Goal: Information Seeking & Learning: Learn about a topic

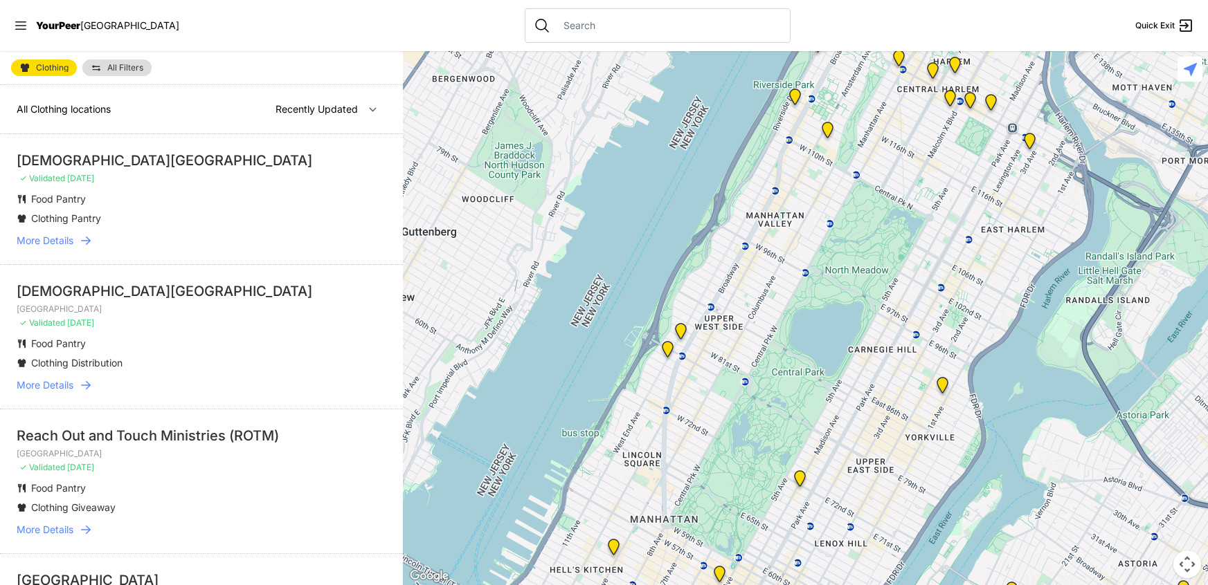
click at [74, 238] on link "More Details" at bounding box center [202, 241] width 370 height 14
click at [65, 245] on span "More Details" at bounding box center [45, 241] width 57 height 14
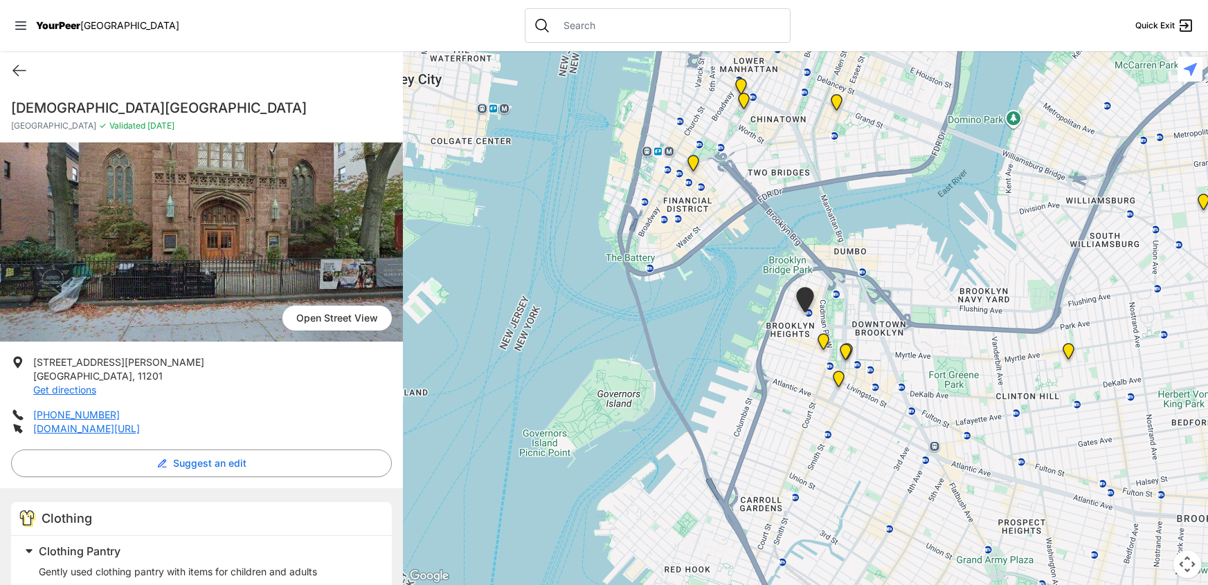
click at [342, 79] on div "Quick Exit" at bounding box center [201, 70] width 403 height 39
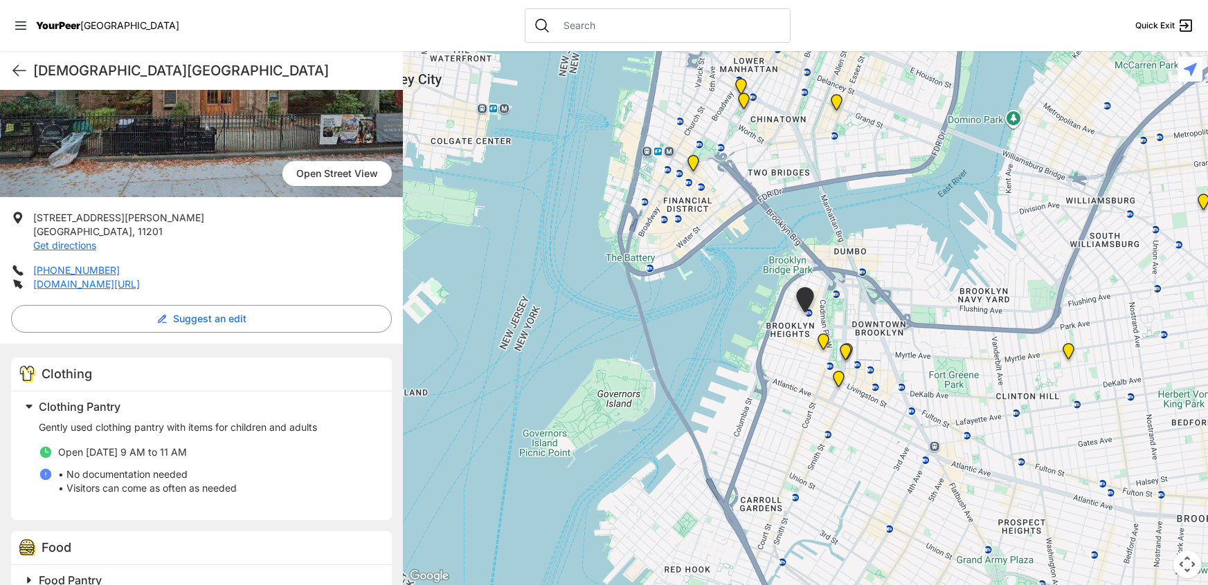
scroll to position [117, 0]
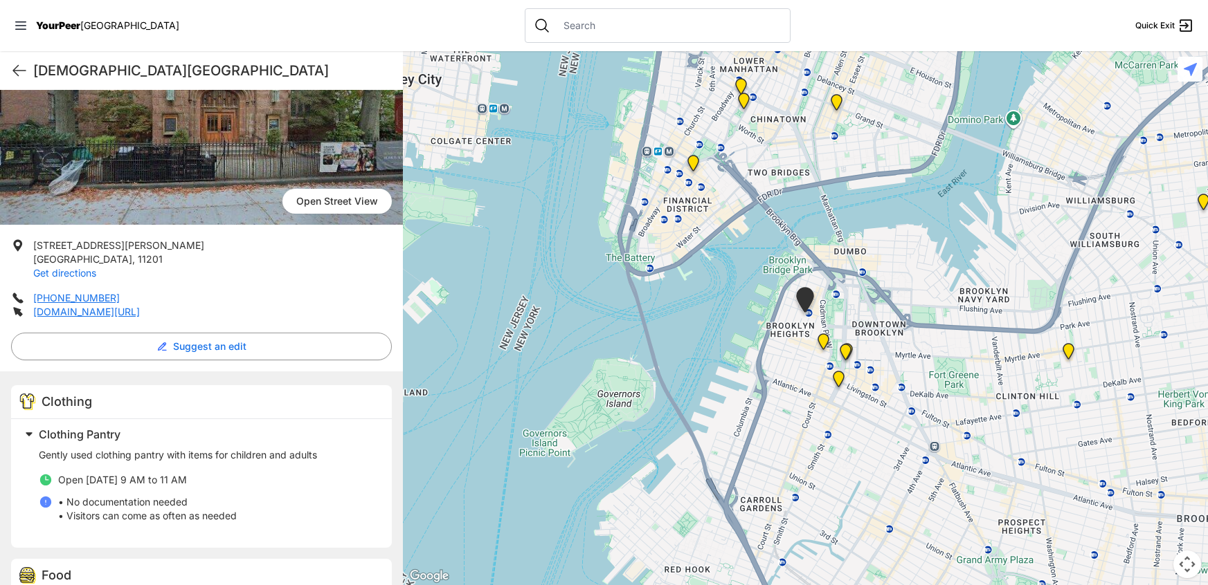
click at [83, 275] on link "Get directions" at bounding box center [64, 273] width 63 height 12
click at [23, 70] on icon at bounding box center [19, 71] width 12 height 10
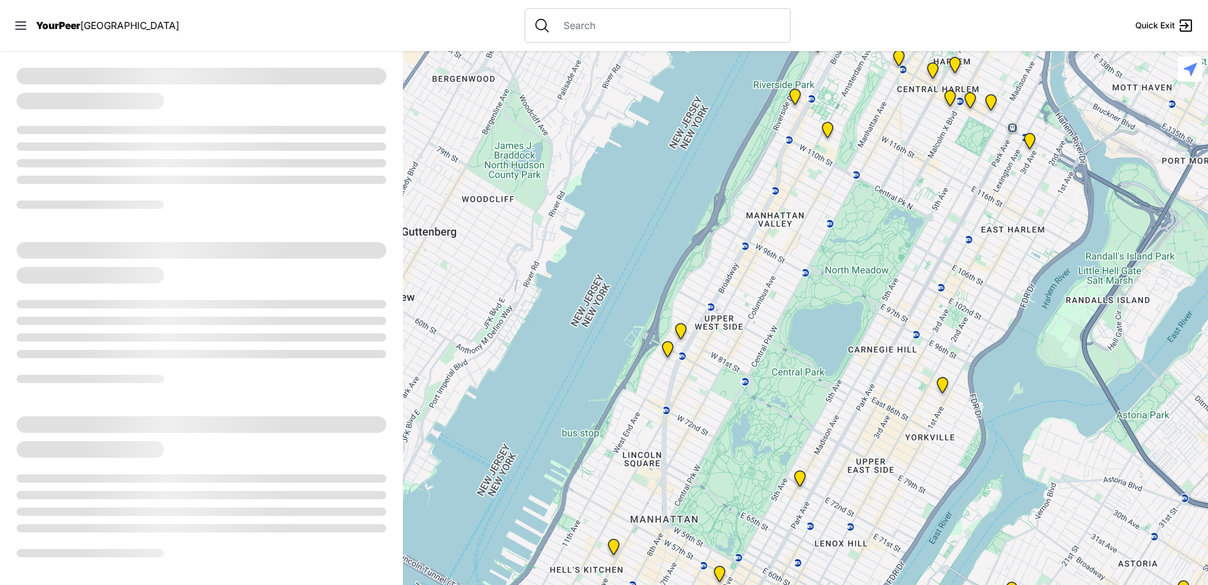
select select "recentlyUpdated"
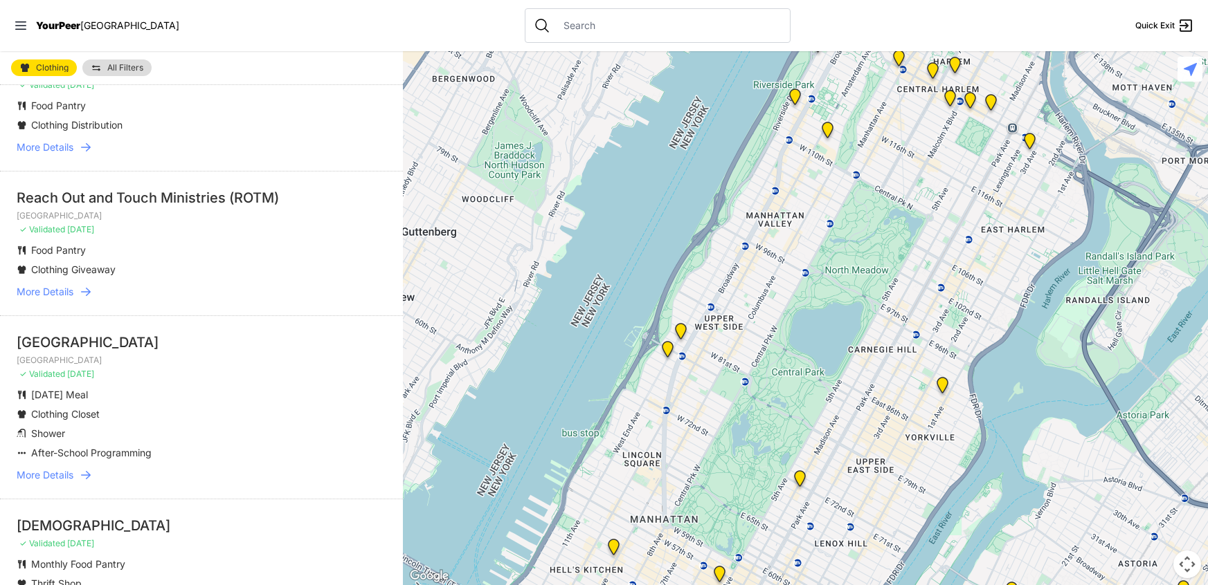
scroll to position [296, 0]
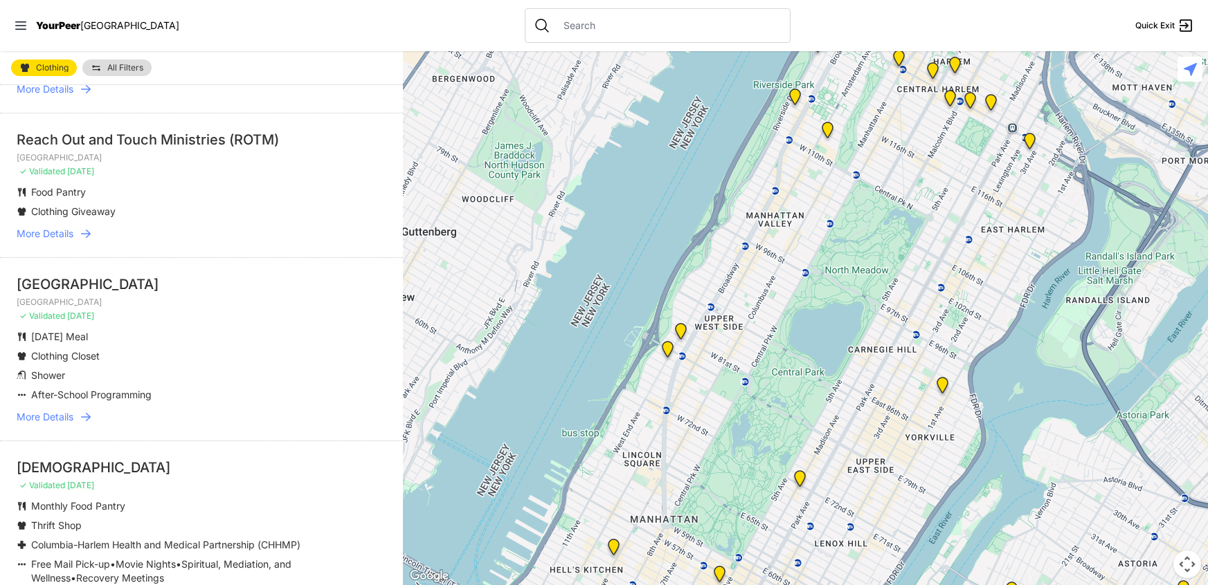
click at [69, 415] on span "More Details" at bounding box center [45, 417] width 57 height 14
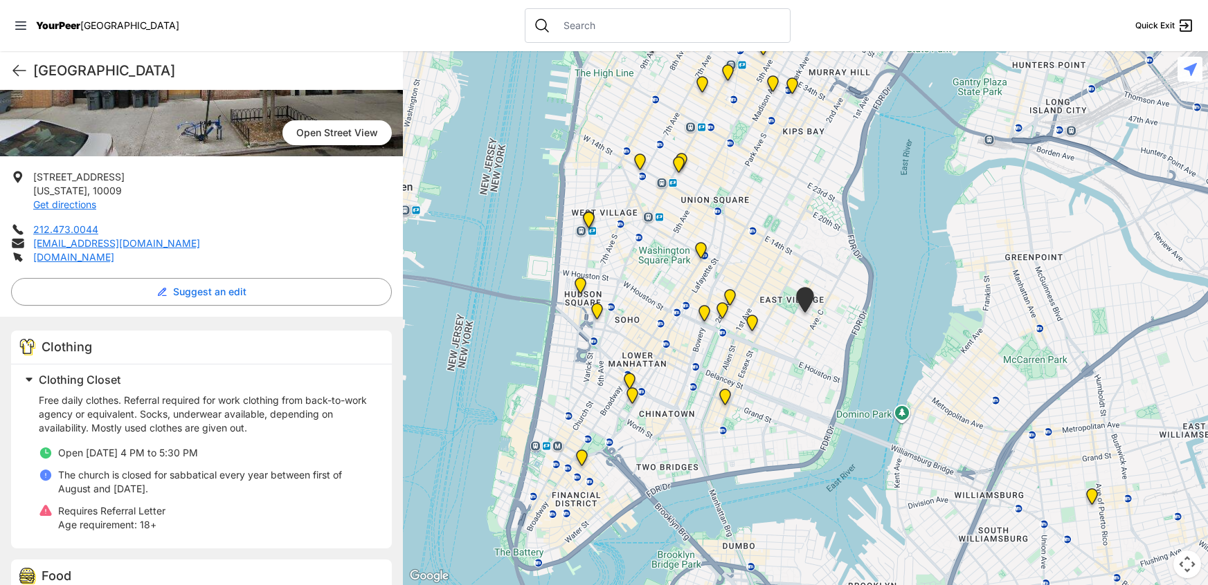
scroll to position [201, 0]
click at [19, 69] on icon at bounding box center [19, 70] width 17 height 17
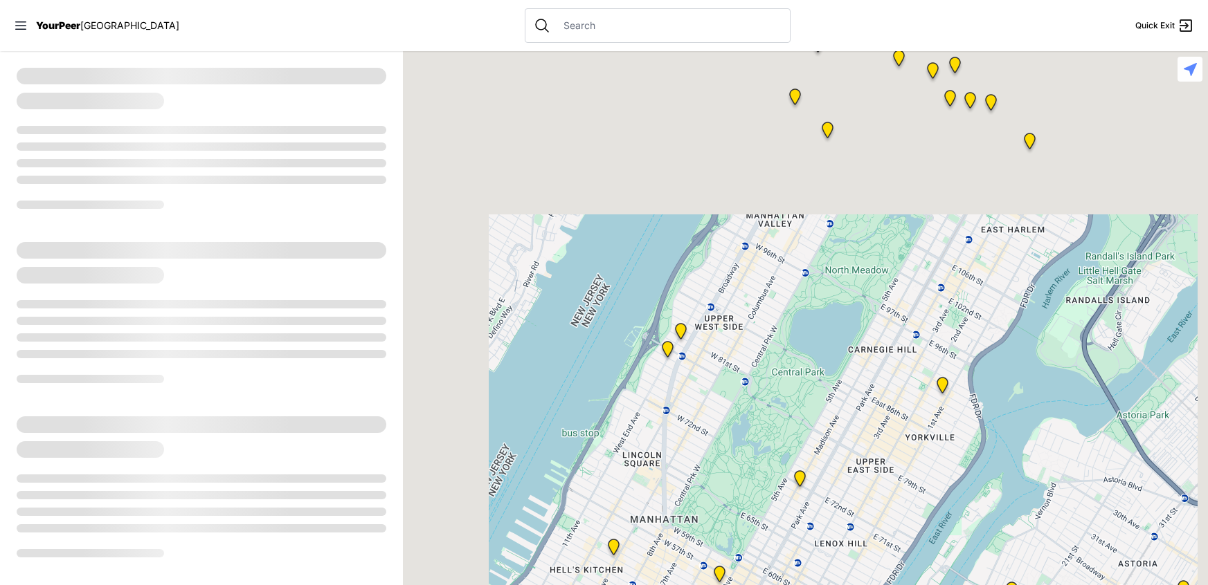
select select "recentlyUpdated"
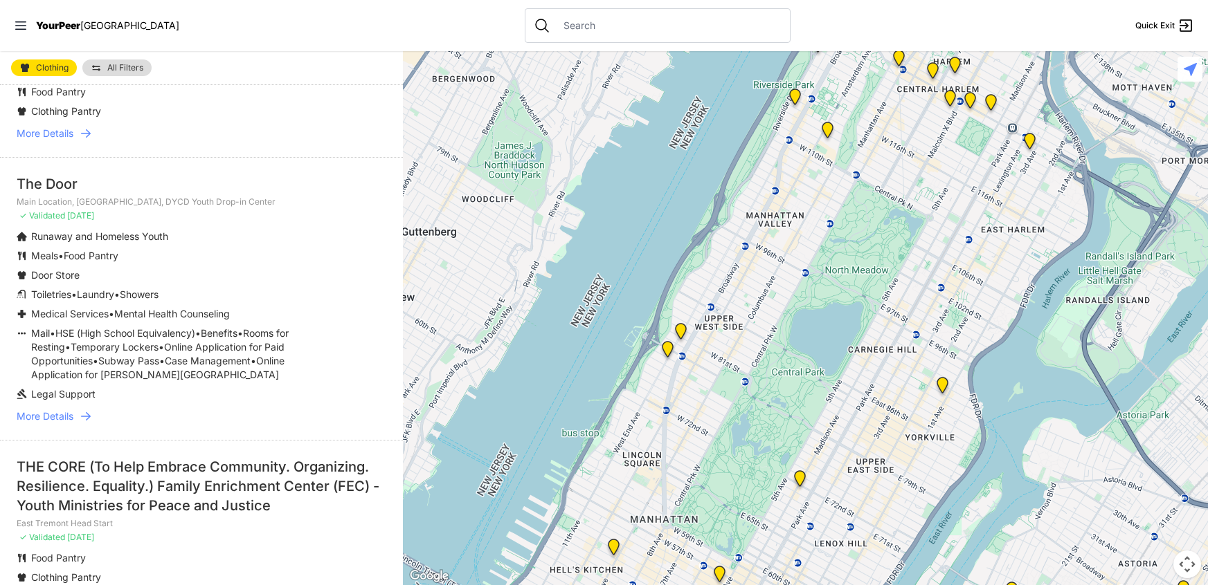
scroll to position [2222, 0]
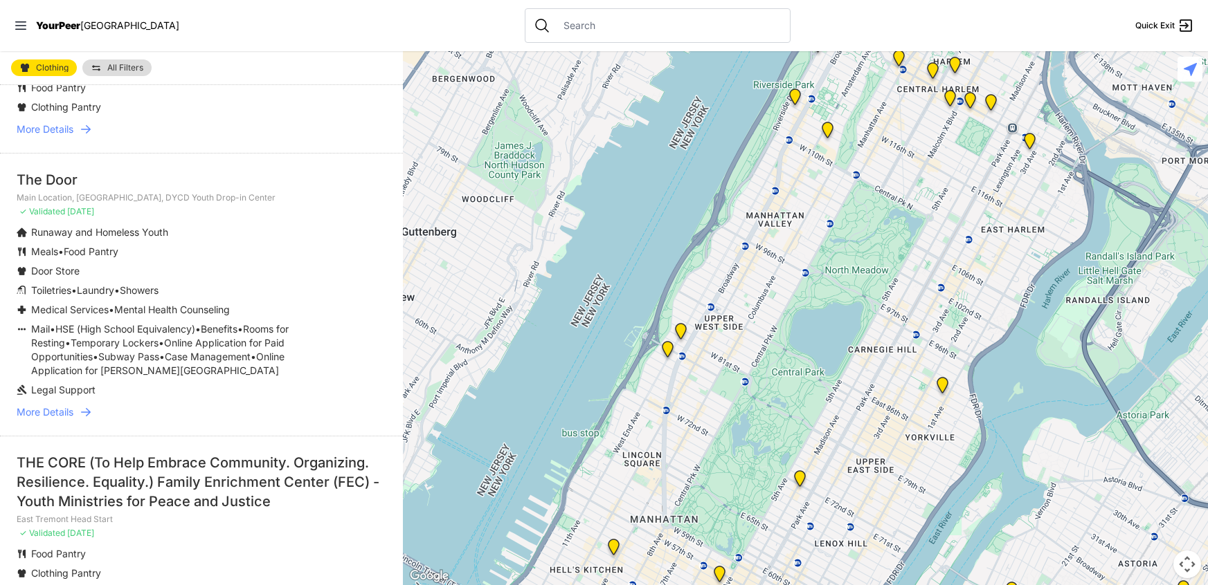
click at [377, 436] on li "THE CORE (To Help Embrace Community. Organizing. Resilience. Equality.) Family …" at bounding box center [201, 547] width 403 height 222
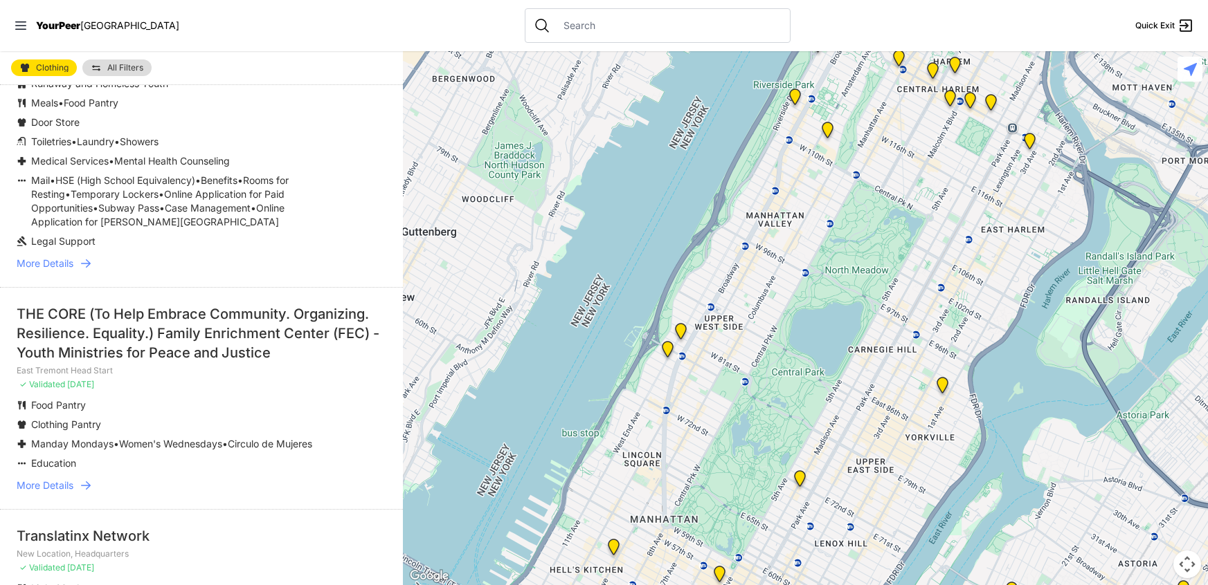
scroll to position [2375, 0]
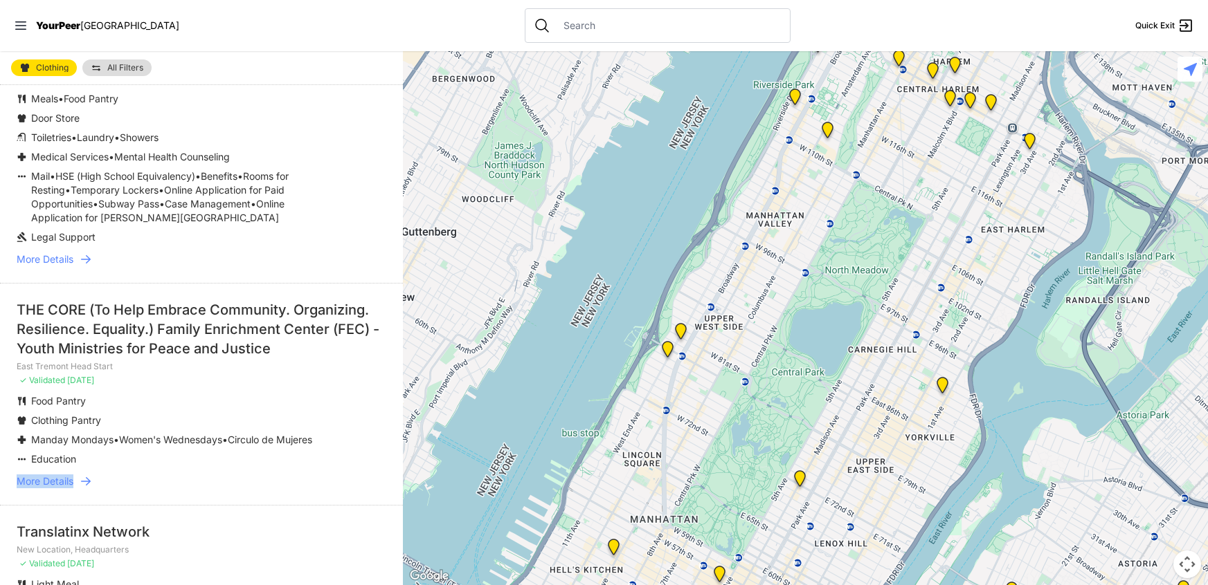
drag, startPoint x: 399, startPoint y: 426, endPoint x: 394, endPoint y: 466, distance: 40.3
click at [394, 466] on li "THE CORE (To Help Embrace Community. Organizing. Resilience. Equality.) Family …" at bounding box center [201, 394] width 403 height 222
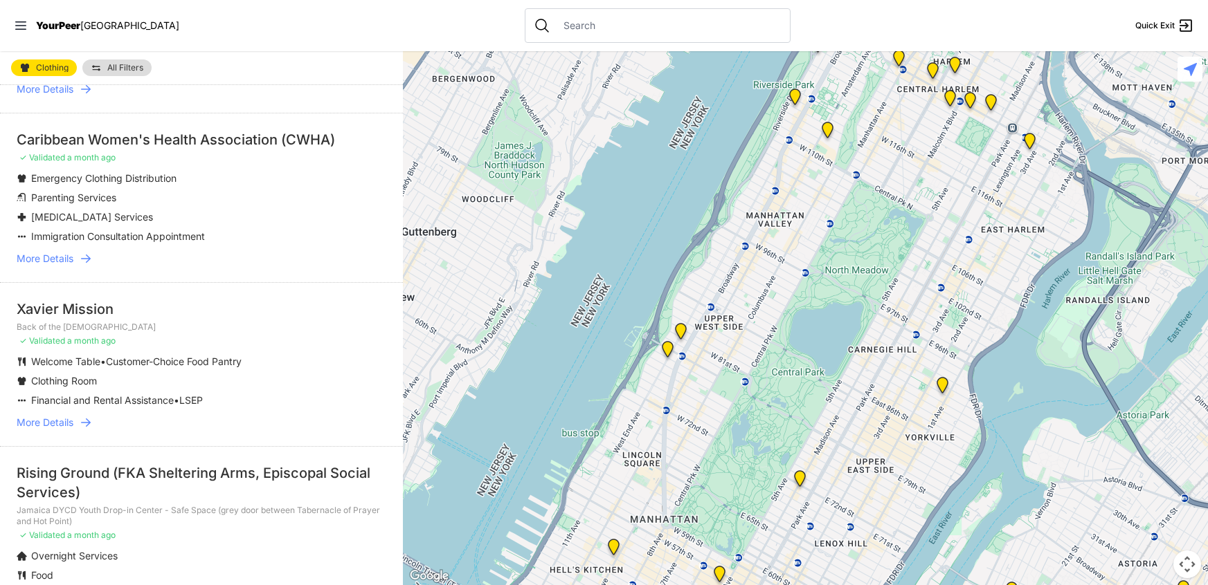
scroll to position [0, 0]
